Goal: Task Accomplishment & Management: Use online tool/utility

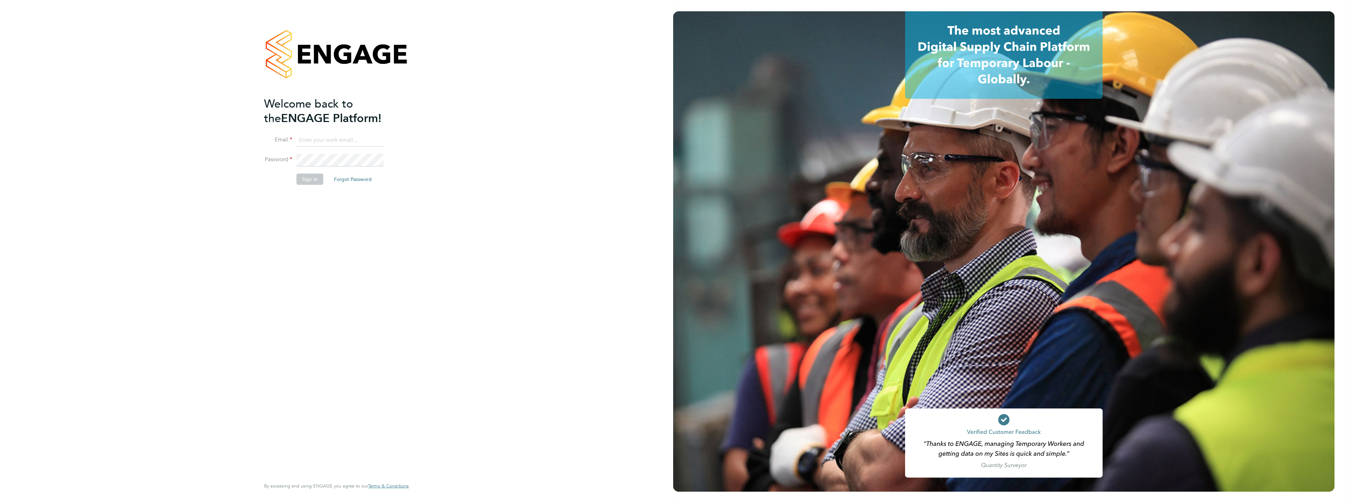
type input "shaun.mcgrenra@vistry.co.uk"
click at [318, 178] on button "Sign In" at bounding box center [310, 179] width 27 height 11
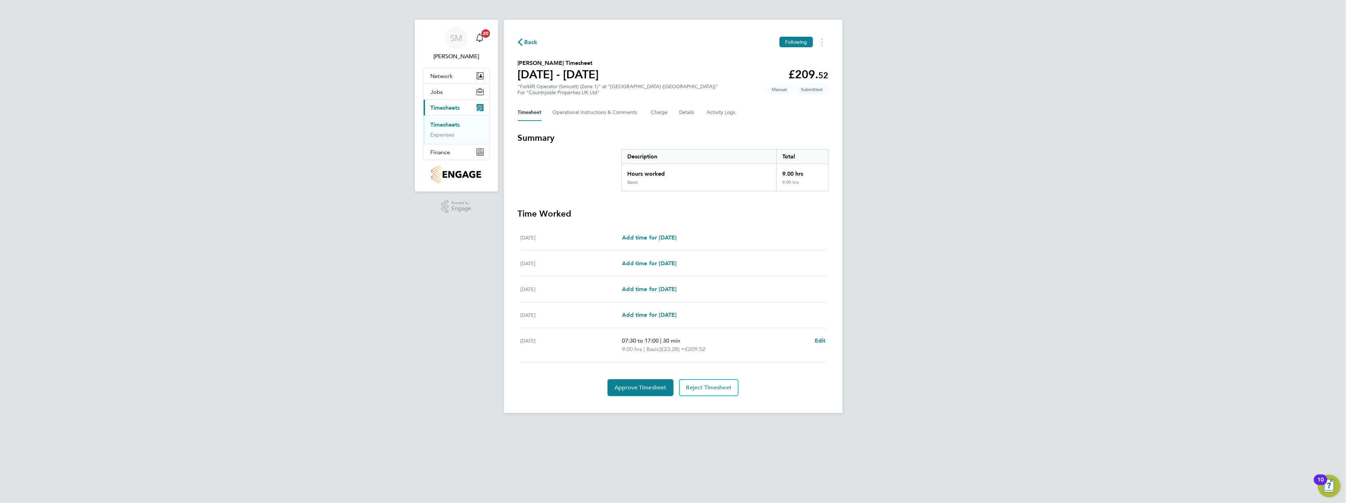
click at [440, 126] on link "Timesheets" at bounding box center [445, 124] width 29 height 7
